Goal: Task Accomplishment & Management: Use online tool/utility

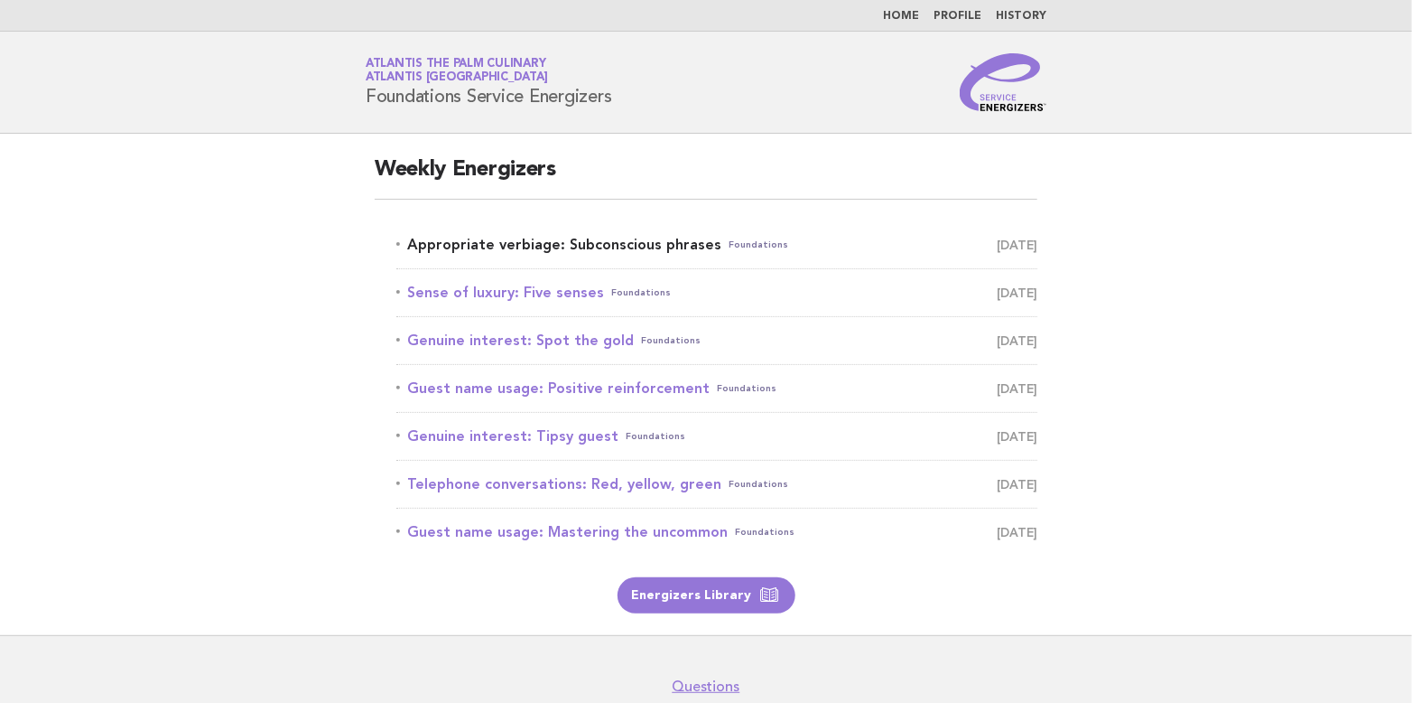
click at [635, 243] on link "Appropriate verbiage: Subconscious phrases Foundations [DATE]" at bounding box center [716, 244] width 641 height 25
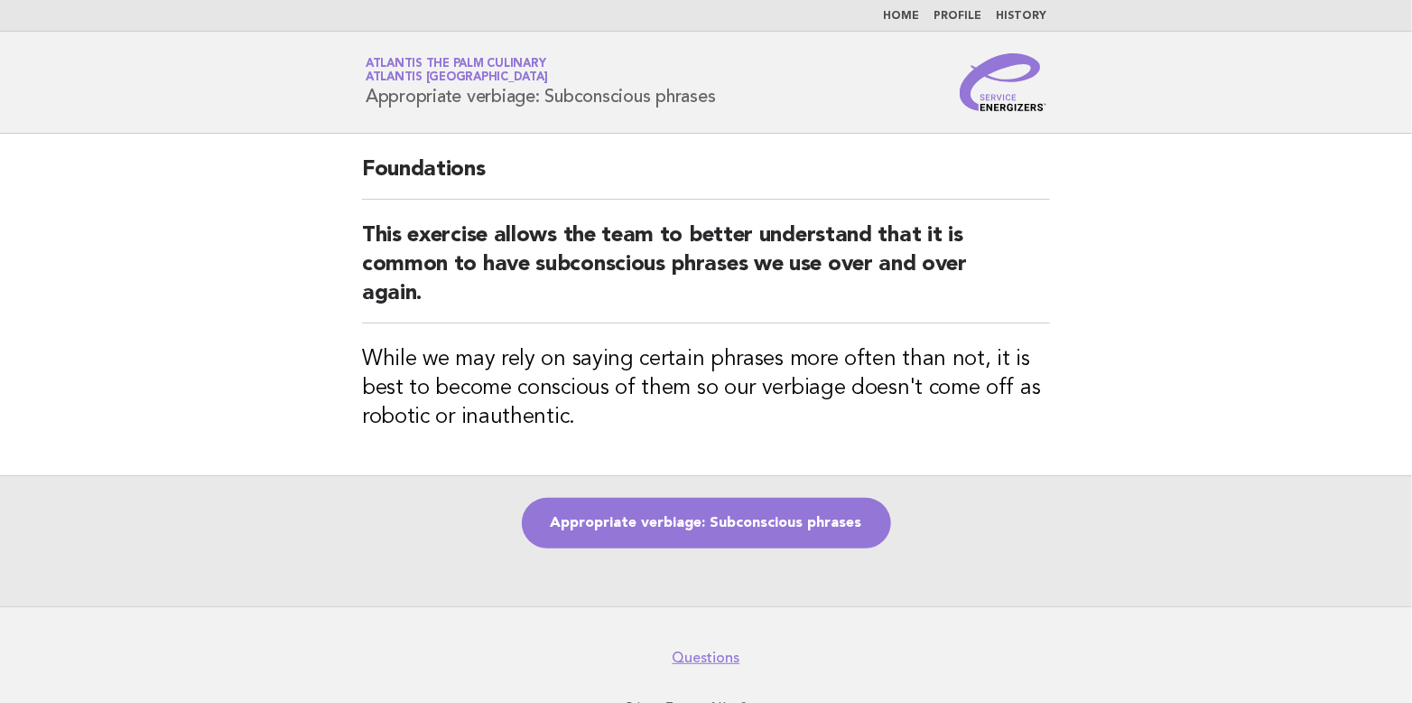
drag, startPoint x: 366, startPoint y: 89, endPoint x: 757, endPoint y: 115, distance: 391.8
click at [757, 115] on header "Service Energizers Atlantis The Palm Culinary Atlantis Dubai Appropriate verbia…" at bounding box center [706, 83] width 1412 height 102
copy h1 "Appropriate verbiage: Subconscious phrases"
click at [671, 514] on link "Appropriate verbiage: Subconscious phrases" at bounding box center [706, 523] width 369 height 51
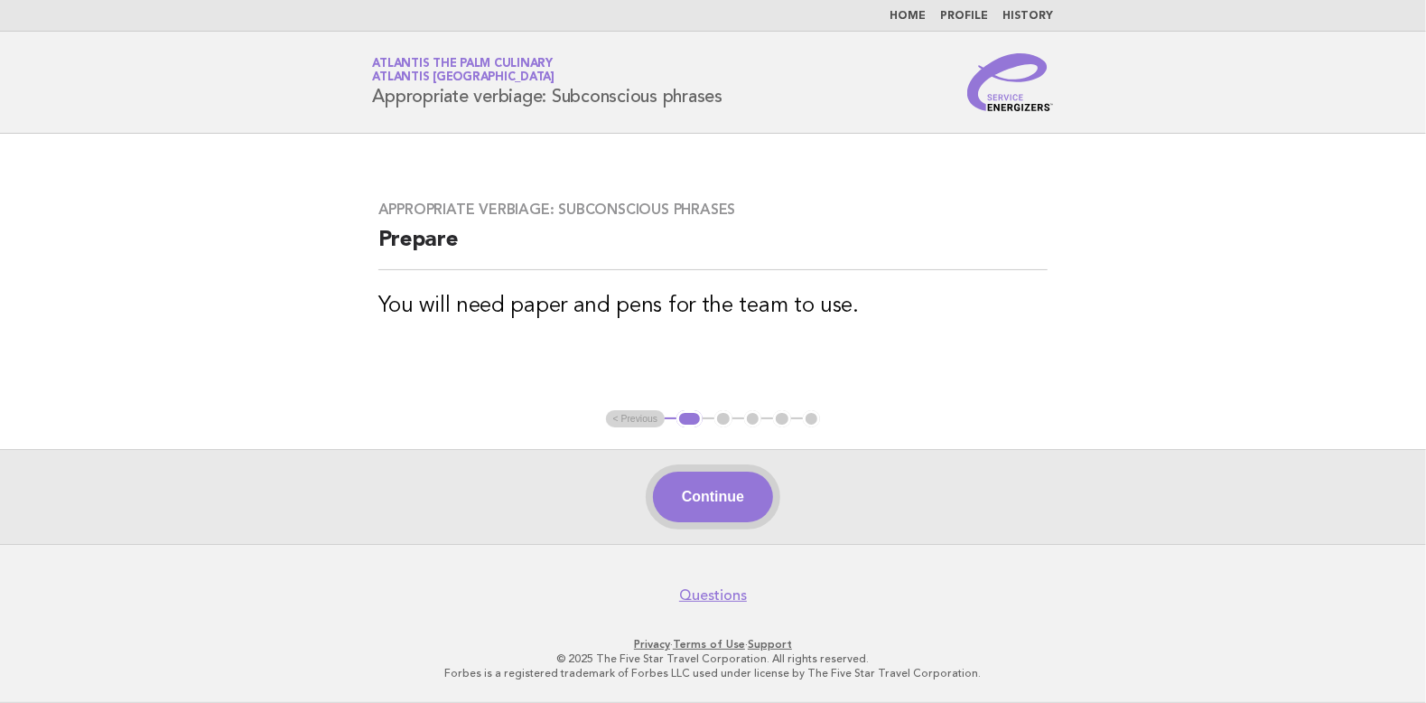
click at [720, 491] on button "Continue" at bounding box center [713, 496] width 120 height 51
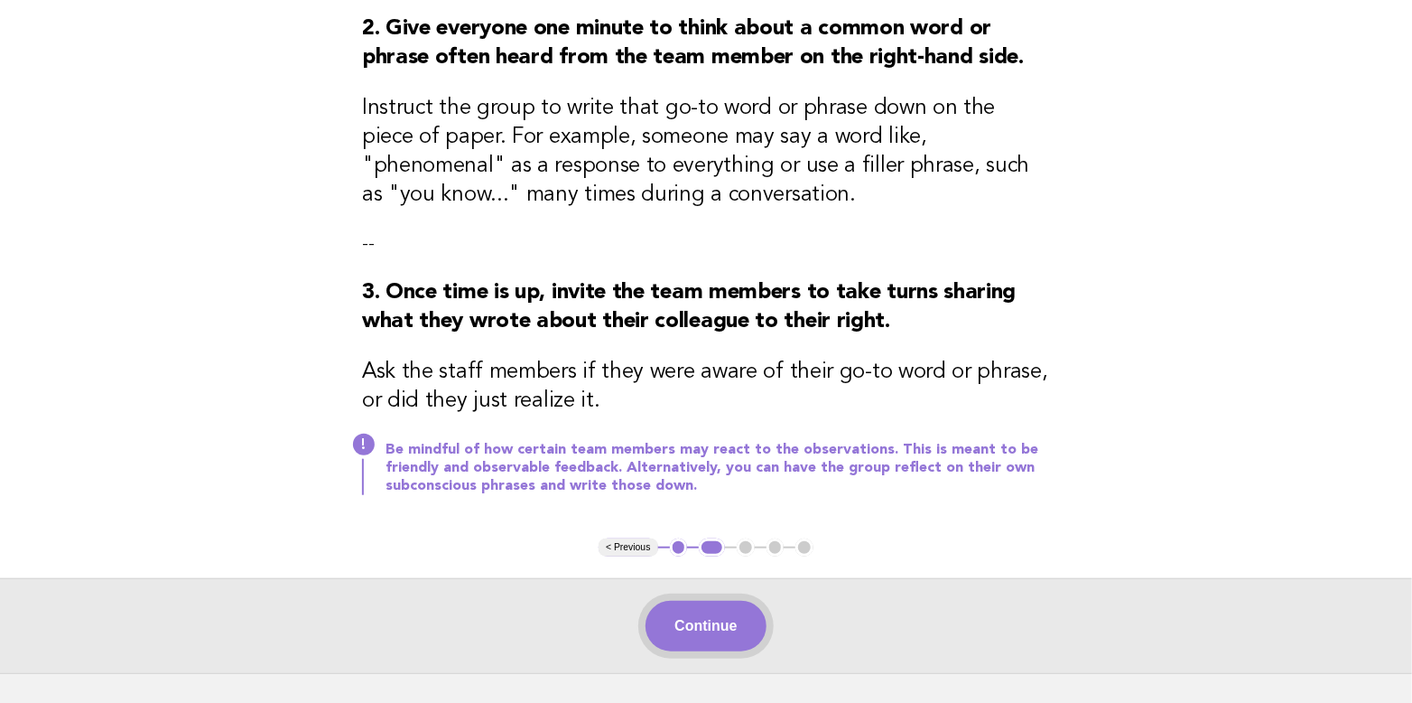
scroll to position [361, 0]
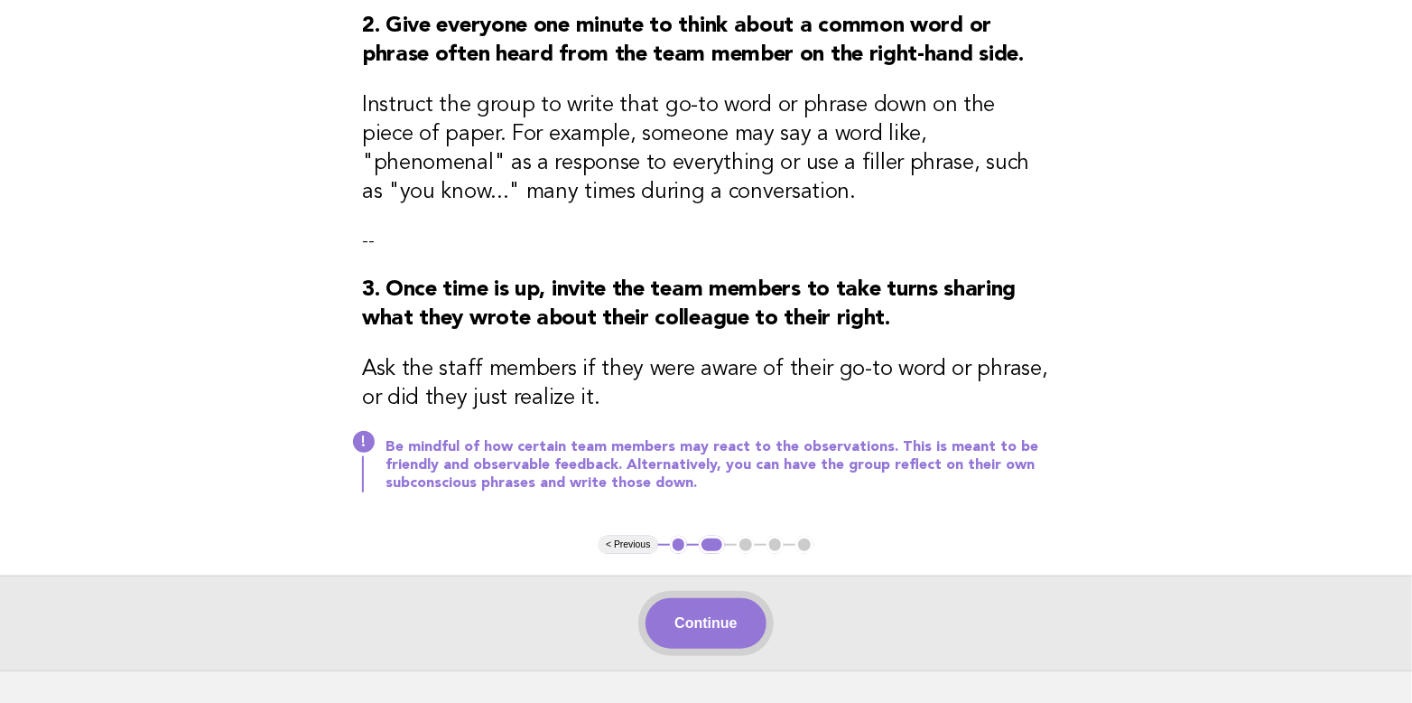
click at [720, 620] on button "Continue" at bounding box center [706, 623] width 120 height 51
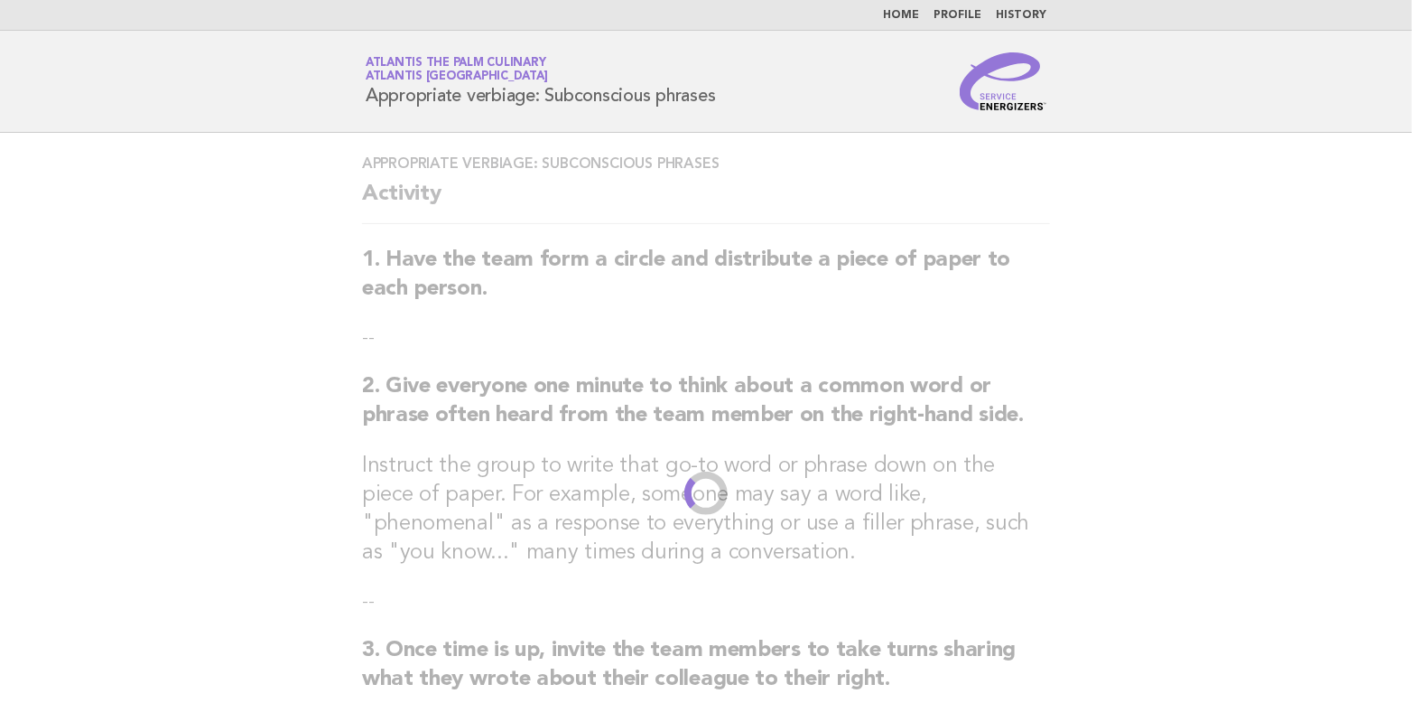
scroll to position [0, 0]
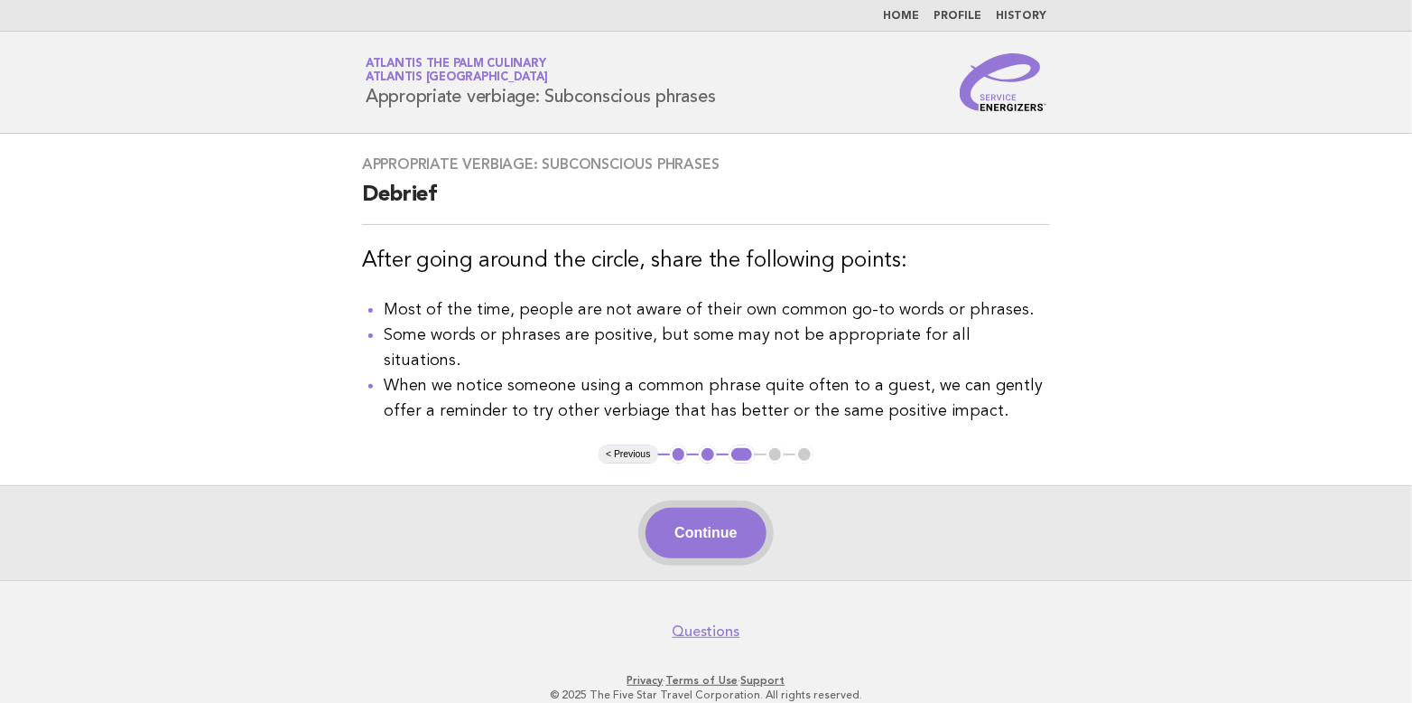
click at [727, 507] on button "Continue" at bounding box center [706, 532] width 120 height 51
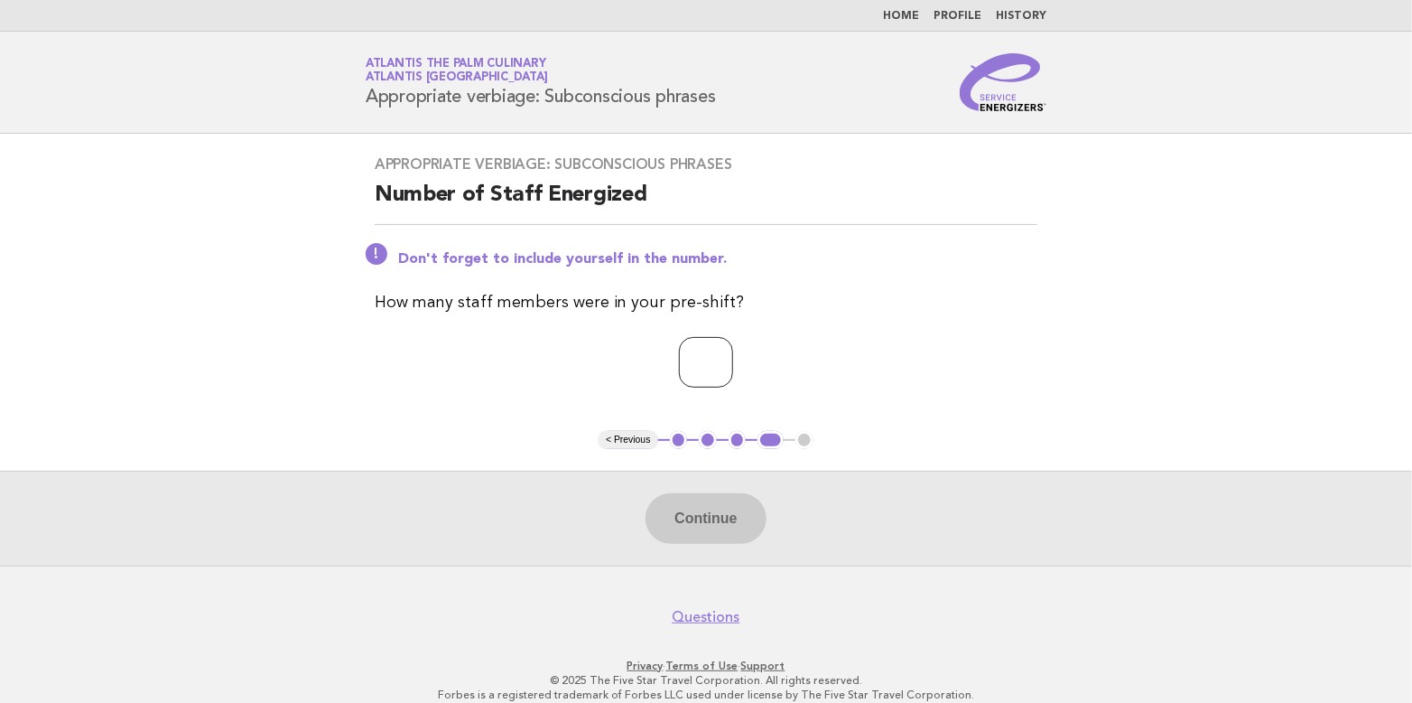
click at [733, 358] on input "*" at bounding box center [706, 362] width 54 height 51
type input "*"
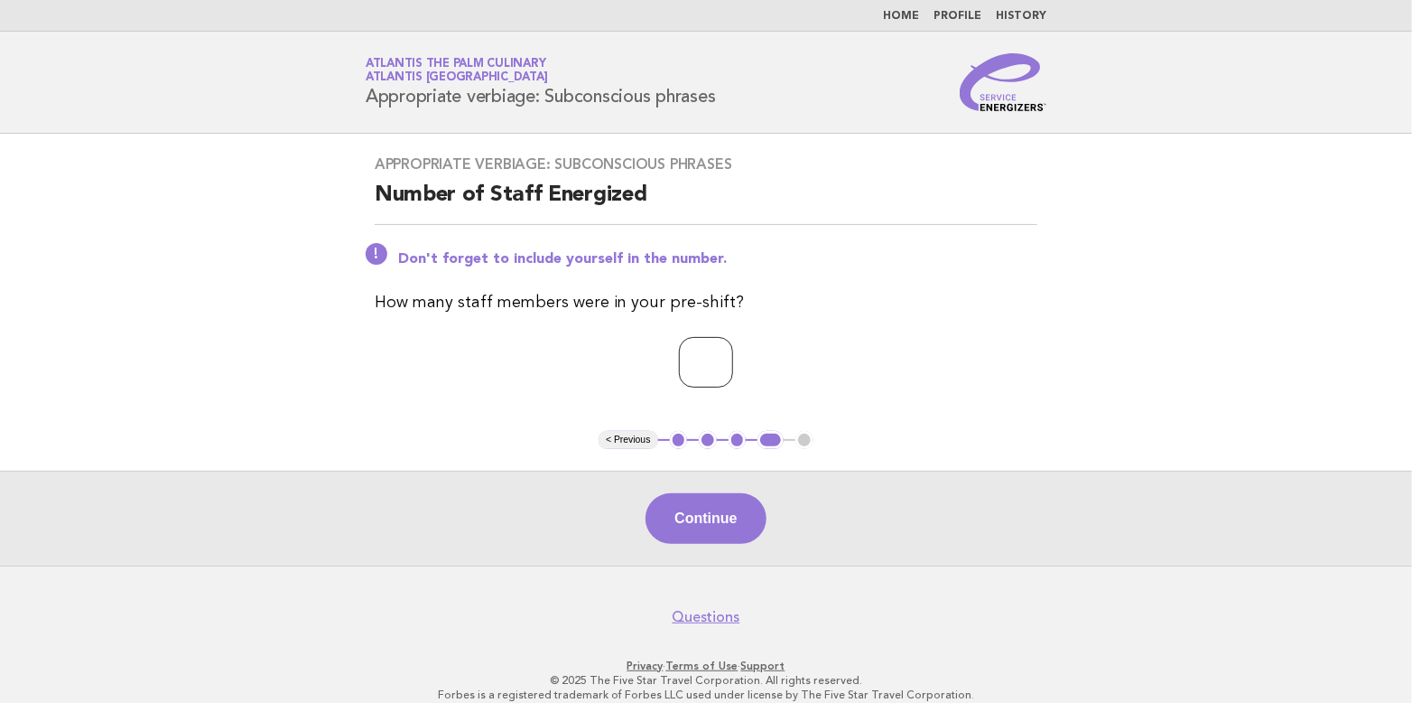
click at [733, 358] on input "*" at bounding box center [706, 362] width 54 height 51
click at [689, 516] on button "Continue" at bounding box center [706, 518] width 120 height 51
